Goal: Navigation & Orientation: Find specific page/section

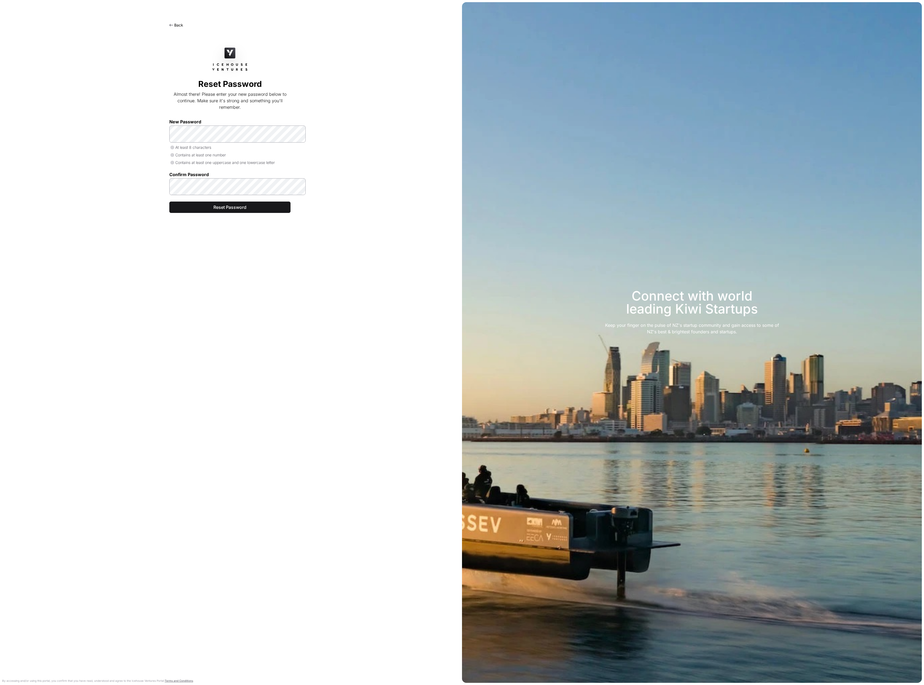
click at [161, 28] on div "Back Reset Password Almost there! Please enter your new password below to conti…" at bounding box center [230, 349] width 460 height 672
click at [170, 27] on link "Back" at bounding box center [176, 25] width 14 height 5
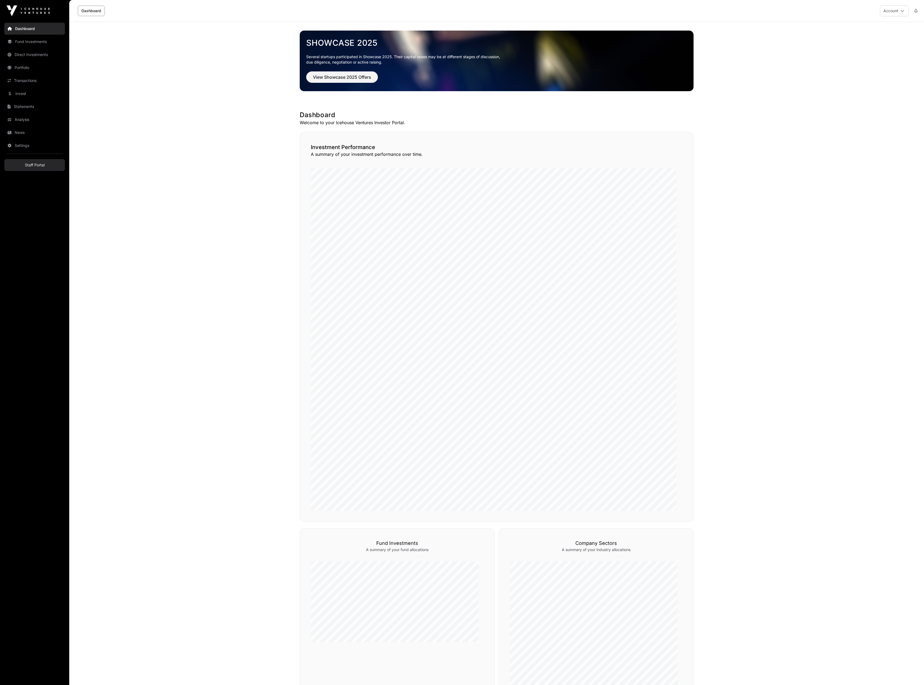
click at [52, 171] on link "Staff Portal" at bounding box center [34, 165] width 61 height 12
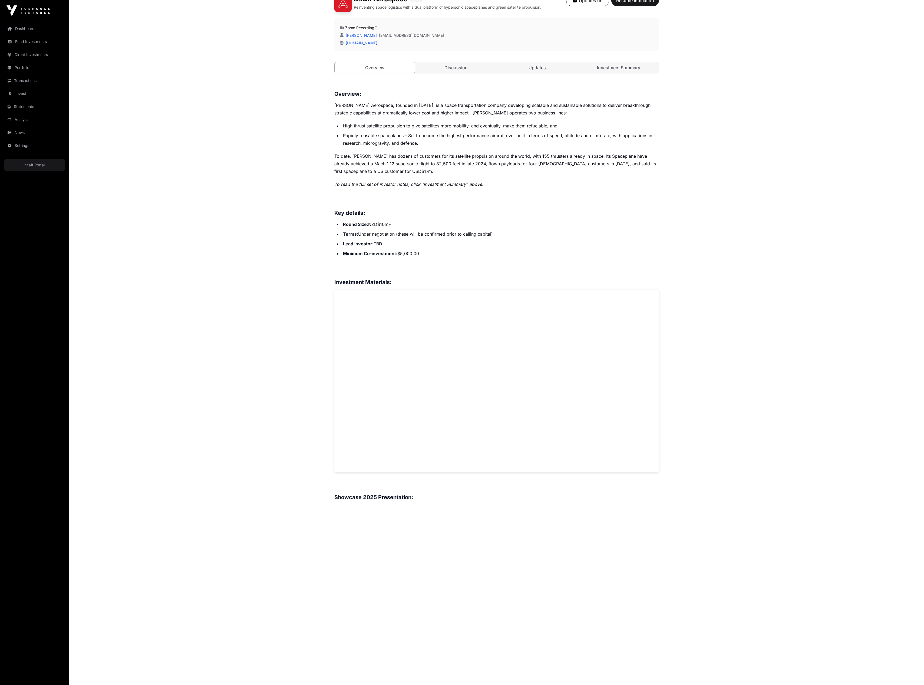
scroll to position [159, 0]
click at [482, 76] on link "Discussion" at bounding box center [456, 70] width 80 height 11
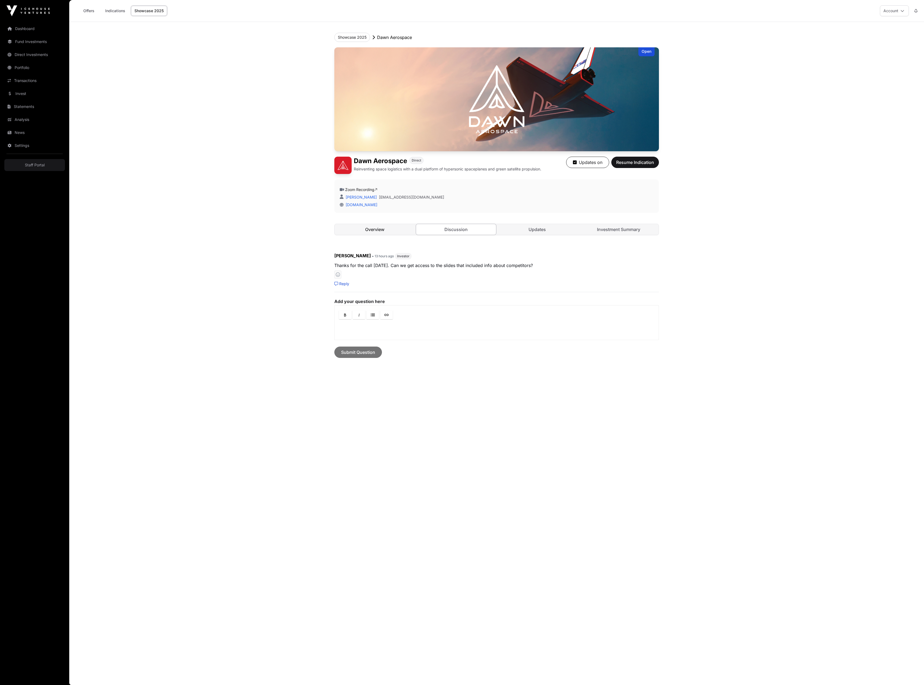
click at [342, 235] on link "Overview" at bounding box center [375, 229] width 80 height 11
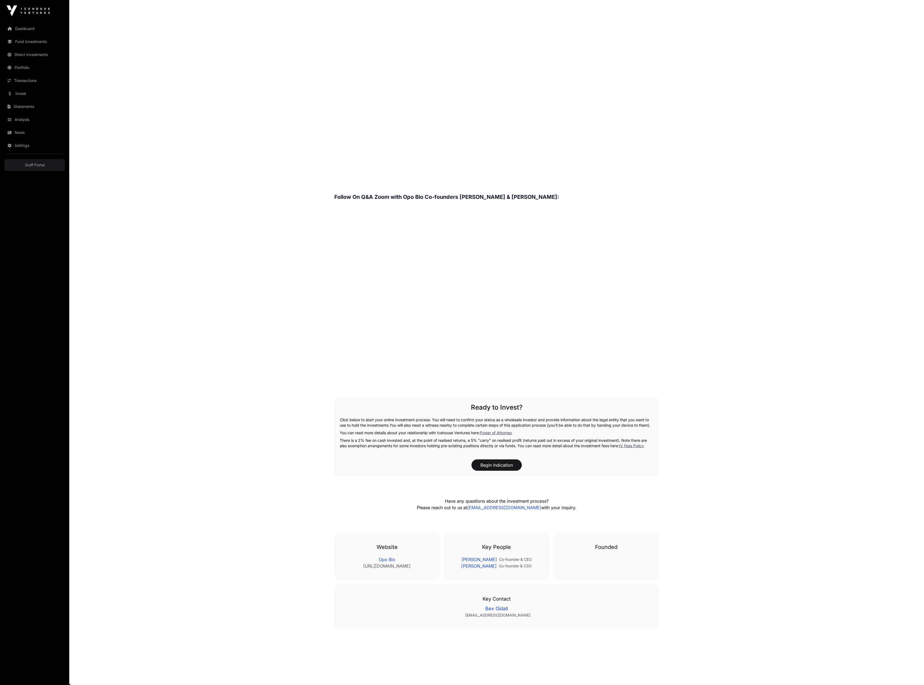
scroll to position [790, 0]
click at [377, 556] on link "Opo Bio" at bounding box center [387, 559] width 84 height 6
